Goal: Obtain resource: Obtain resource

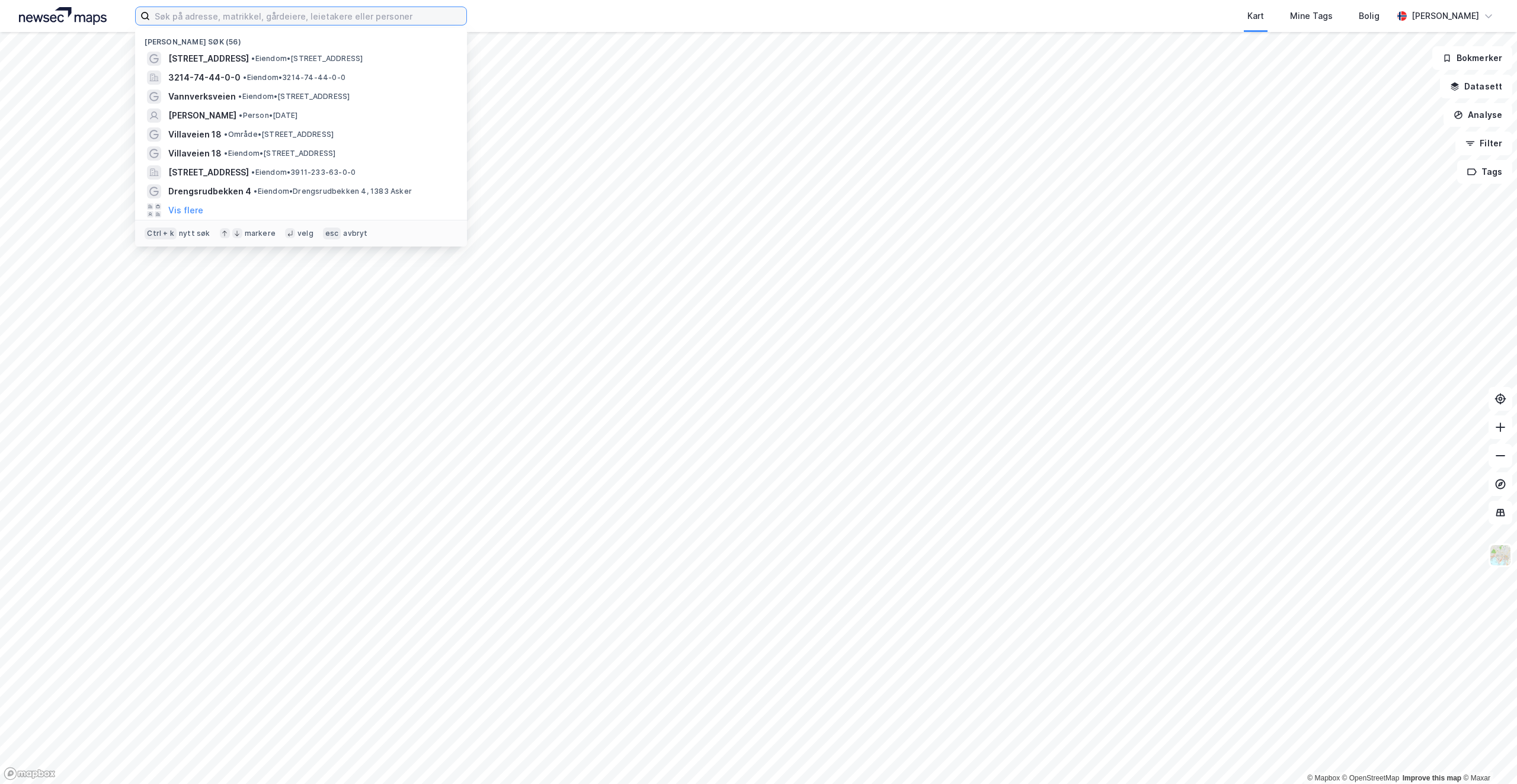
click at [217, 21] on input at bounding box center [308, 16] width 317 height 18
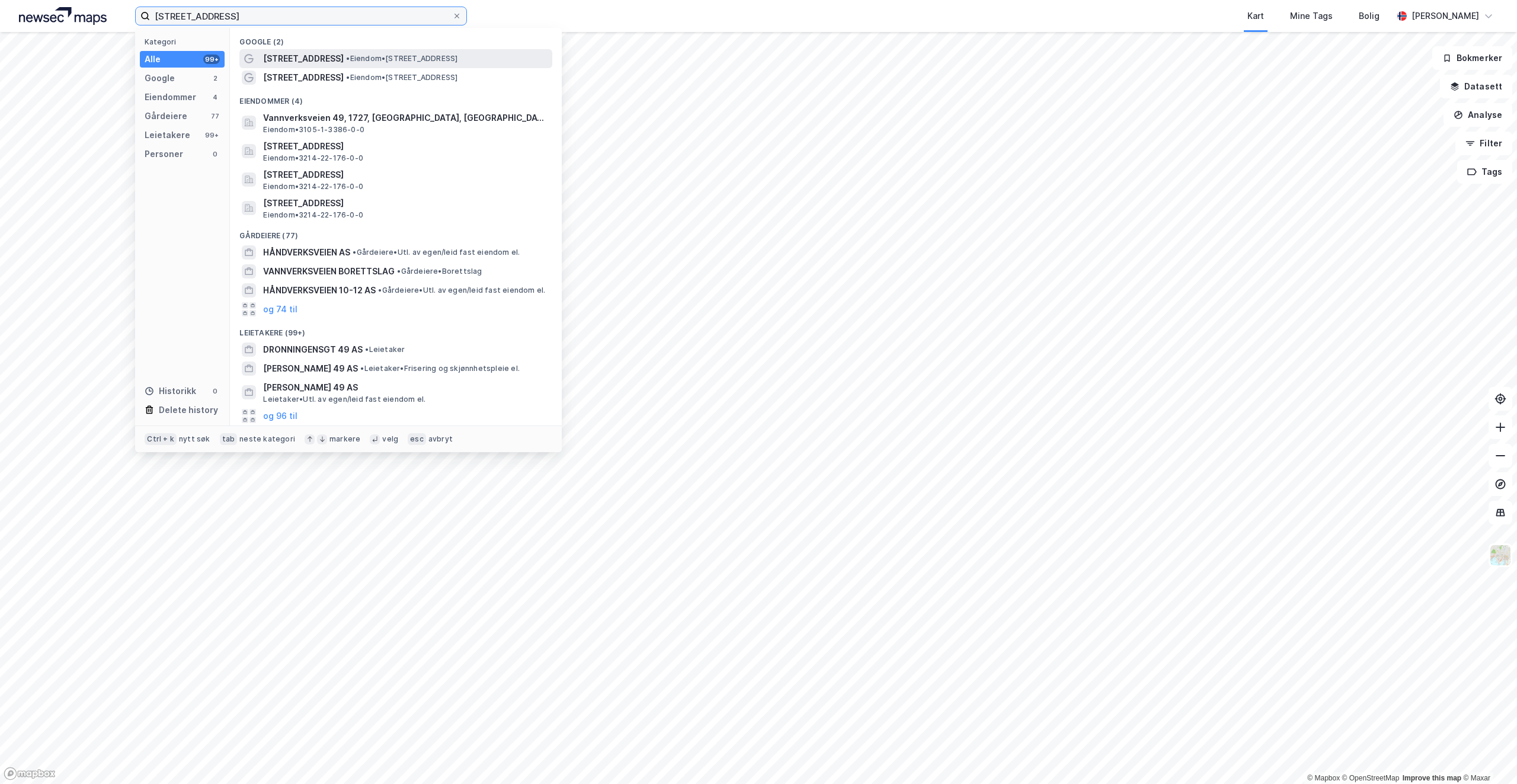
type input "[STREET_ADDRESS]"
click at [363, 59] on span "• Eiendom • [STREET_ADDRESS]" at bounding box center [401, 58] width 111 height 9
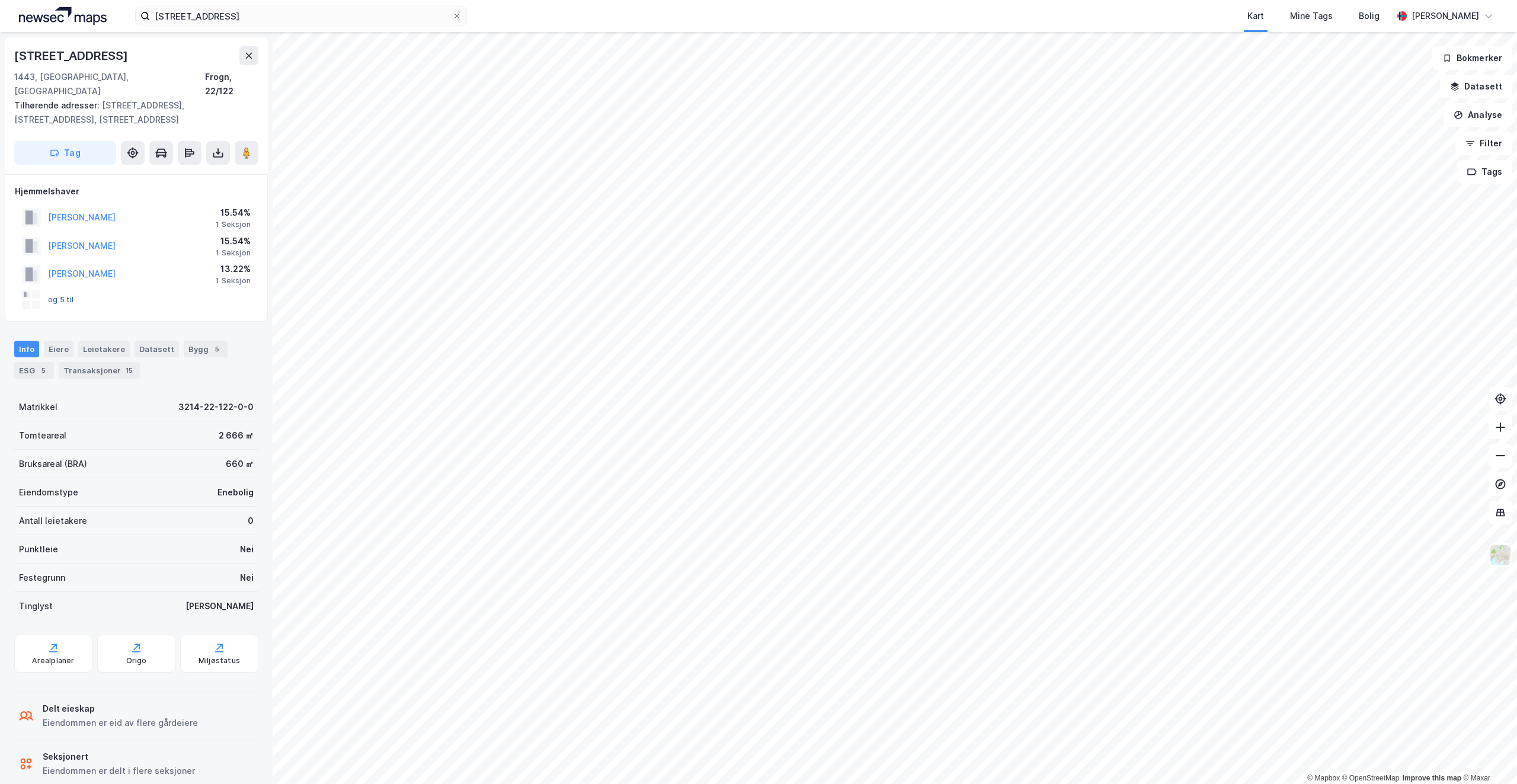
click at [0, 0] on button "og 5 til" at bounding box center [0, 0] width 0 height 0
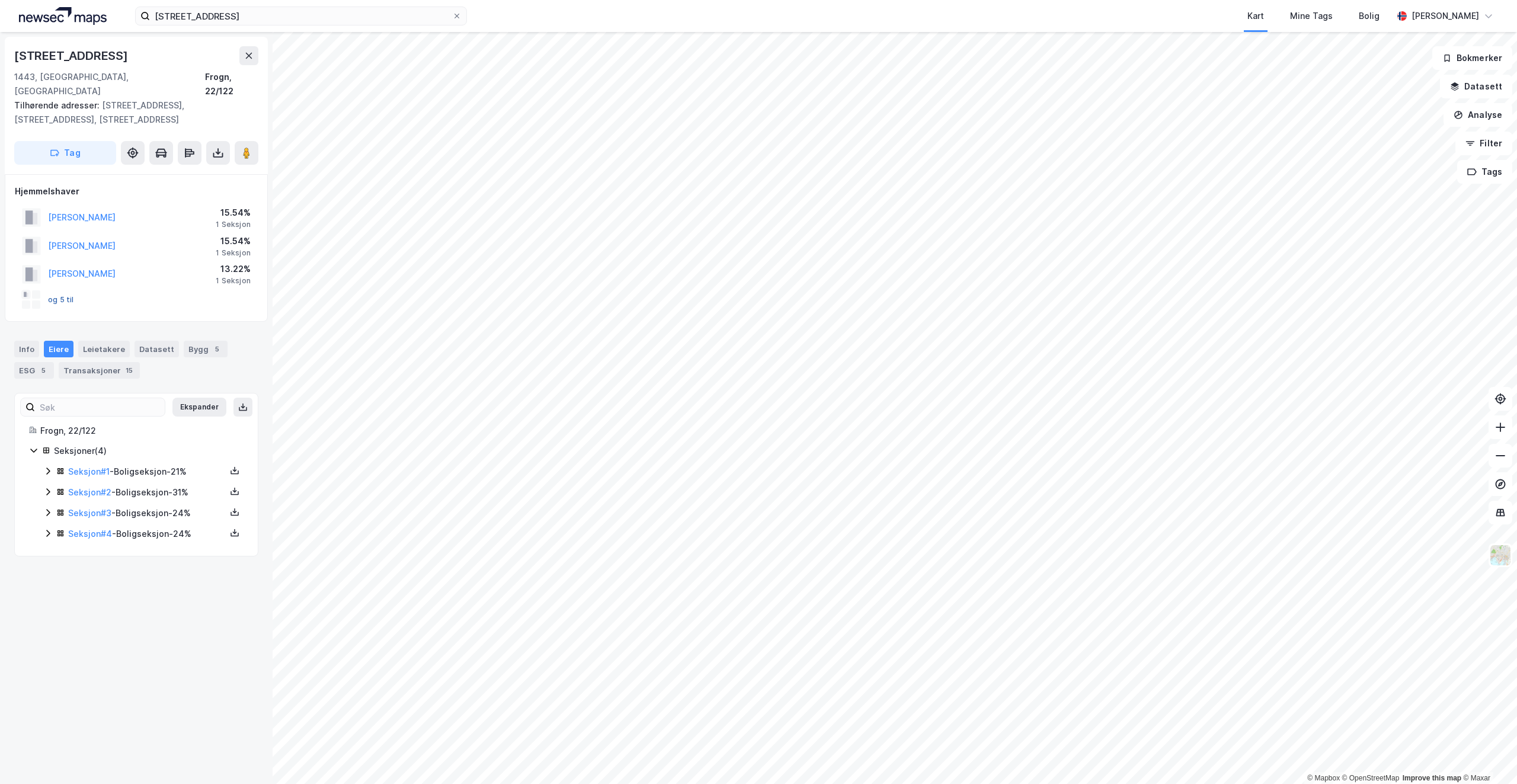
click at [0, 0] on button "og 5 til" at bounding box center [0, 0] width 0 height 0
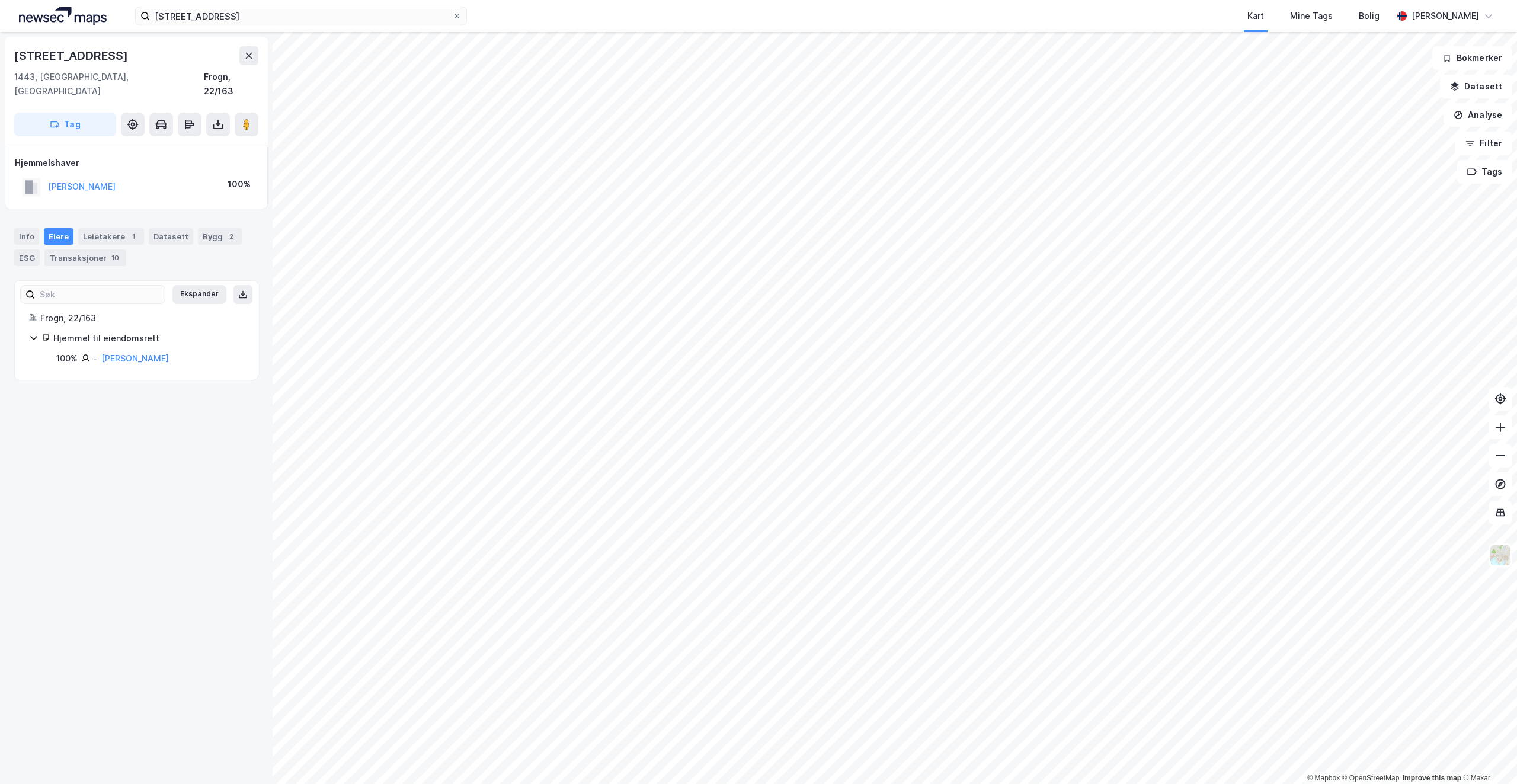
drag, startPoint x: 109, startPoint y: 362, endPoint x: 119, endPoint y: 393, distance: 32.6
click at [119, 393] on div "Vannverksveien 42 1443, [GEOGRAPHIC_DATA], [GEOGRAPHIC_DATA], 22/163 Tag Hjemme…" at bounding box center [136, 407] width 273 height 752
click at [216, 123] on icon at bounding box center [218, 124] width 5 height 3
click at [176, 143] on div "Last ned grunnbok" at bounding box center [160, 148] width 69 height 9
